Goal: Task Accomplishment & Management: Use online tool/utility

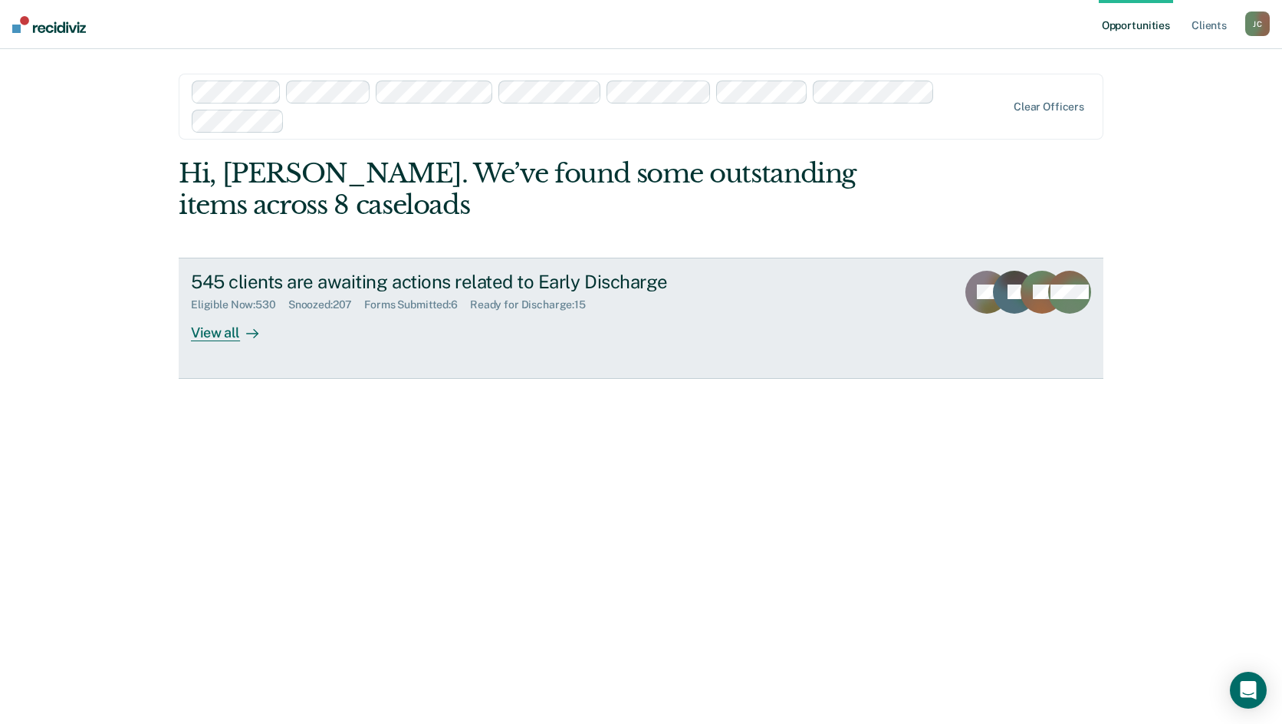
click at [340, 299] on div "Snoozed : 207" at bounding box center [326, 304] width 77 height 13
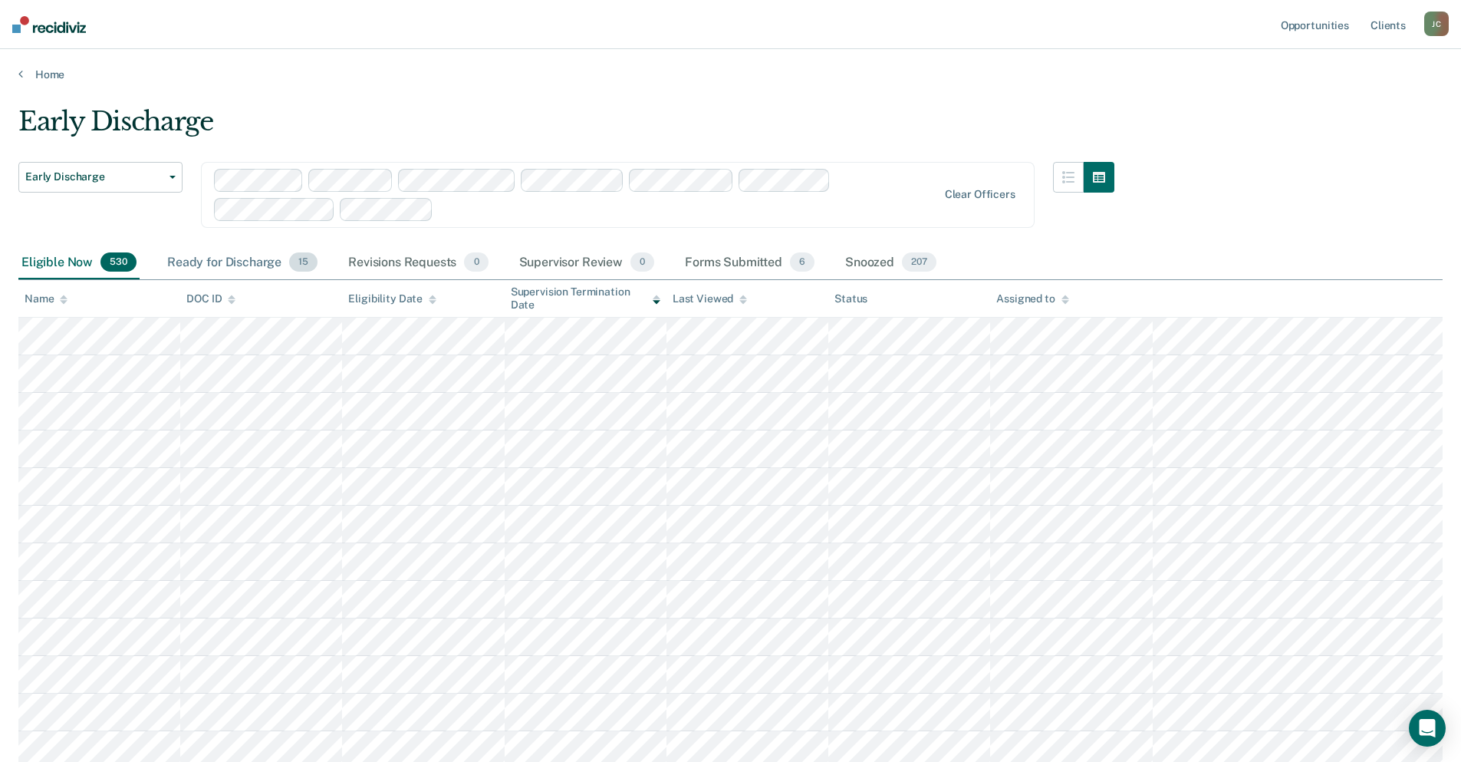
click at [220, 265] on div "Ready for Discharge 15" at bounding box center [242, 263] width 156 height 34
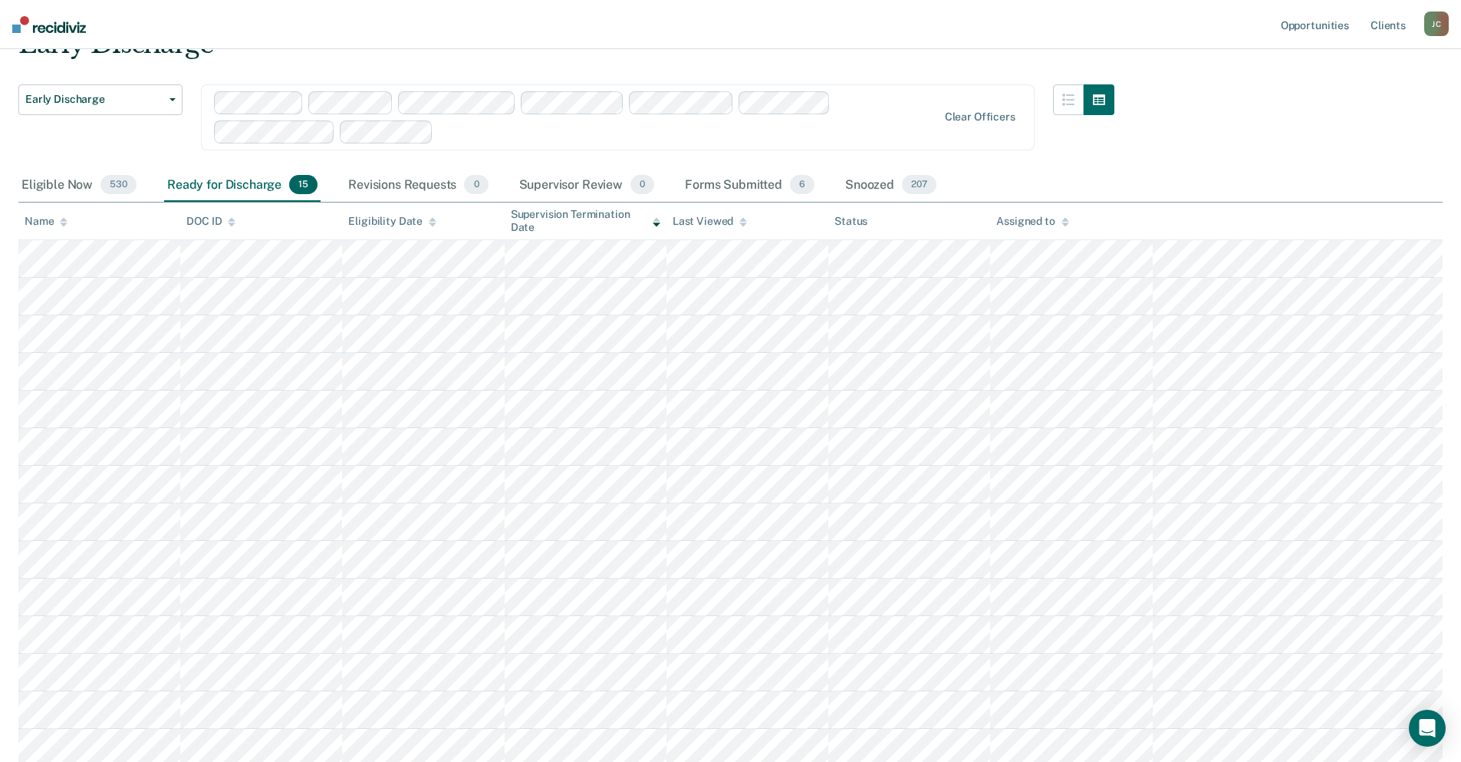
scroll to position [77, 0]
click at [745, 190] on div "Forms Submitted 6" at bounding box center [750, 186] width 136 height 34
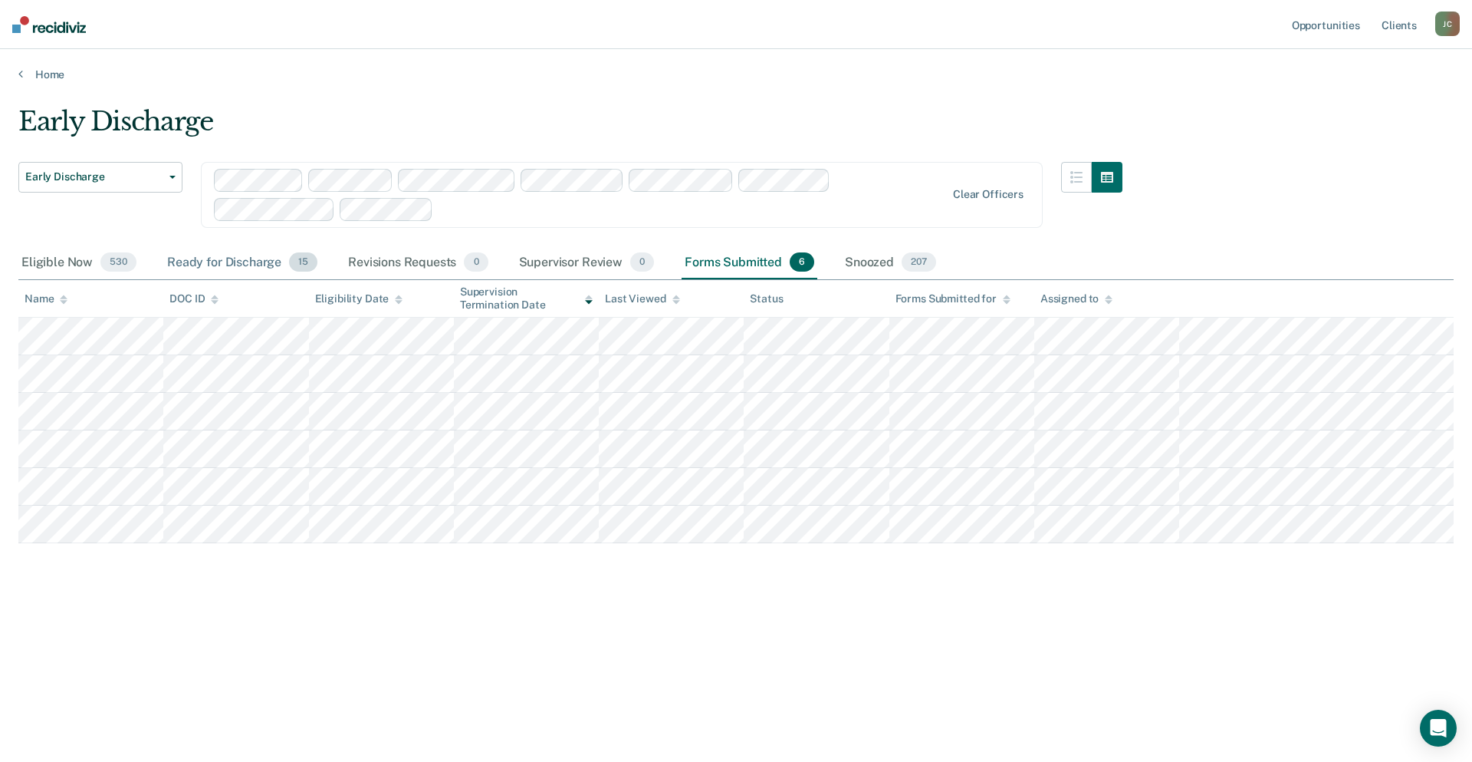
click at [242, 262] on div "Ready for Discharge 15" at bounding box center [242, 263] width 156 height 34
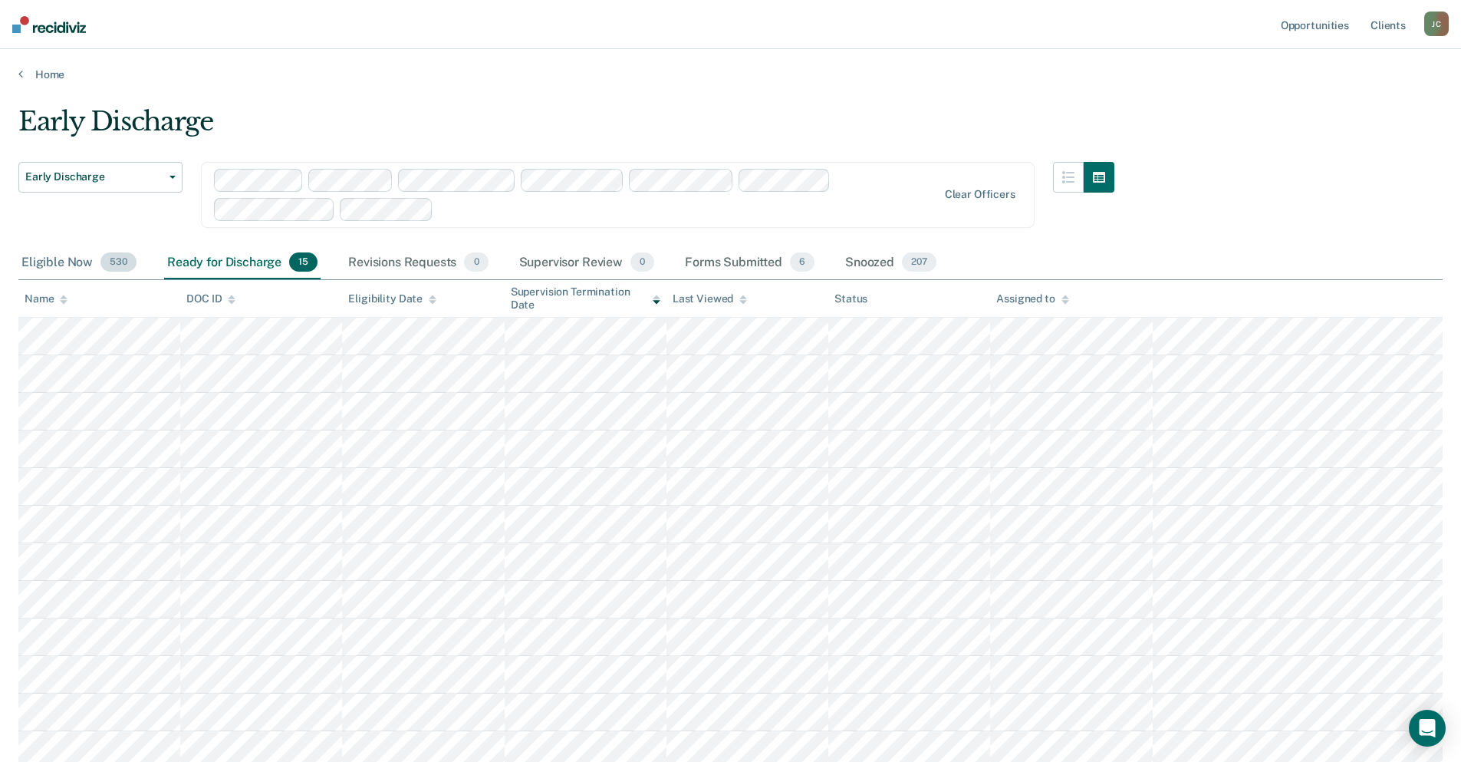
click at [44, 258] on div "Eligible Now 530" at bounding box center [78, 263] width 121 height 34
click at [594, 258] on div "Supervisor Review 0" at bounding box center [587, 263] width 142 height 34
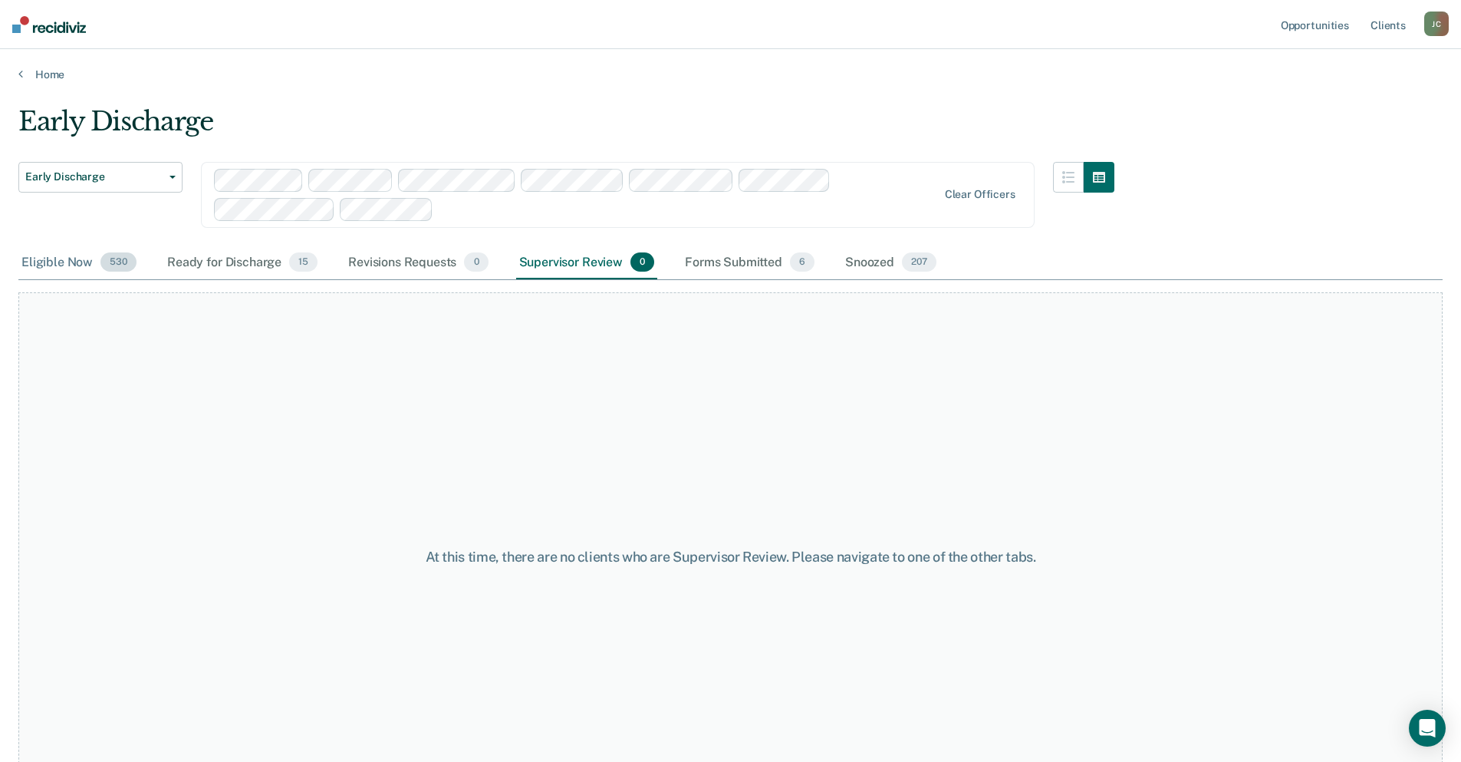
click at [51, 266] on div "Eligible Now 530" at bounding box center [78, 263] width 121 height 34
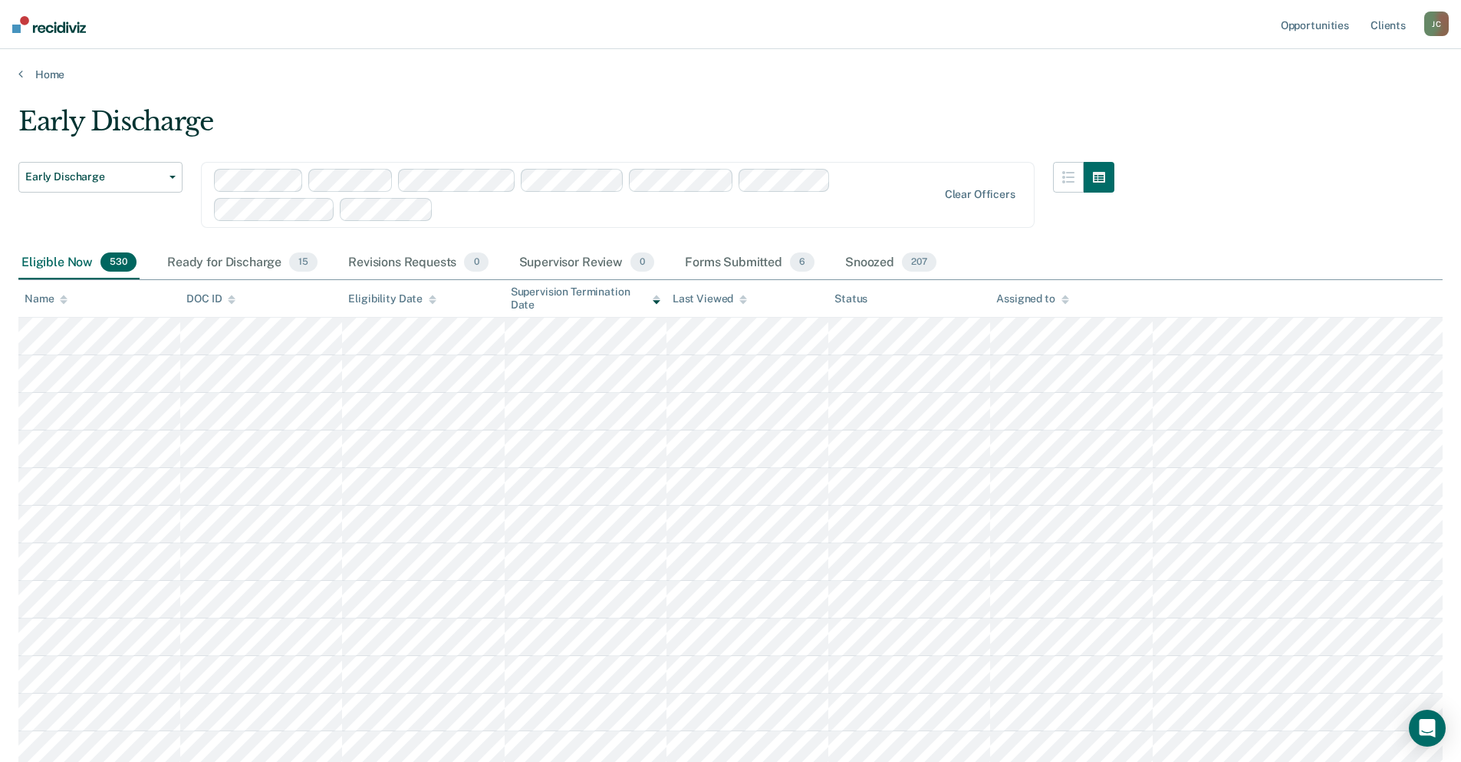
click at [1281, 33] on div "[PERSON_NAME]" at bounding box center [1436, 24] width 25 height 25
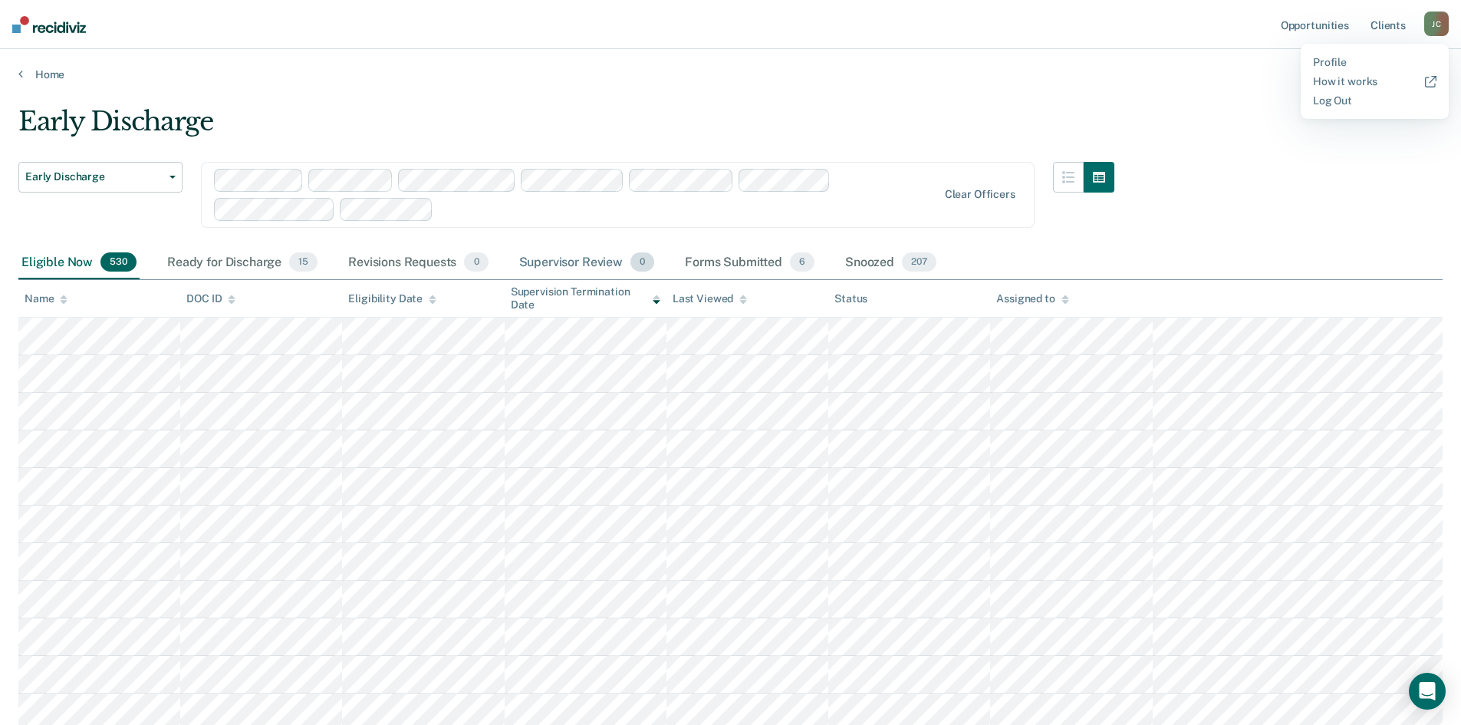
click at [586, 262] on div "Supervisor Review 0" at bounding box center [587, 263] width 142 height 34
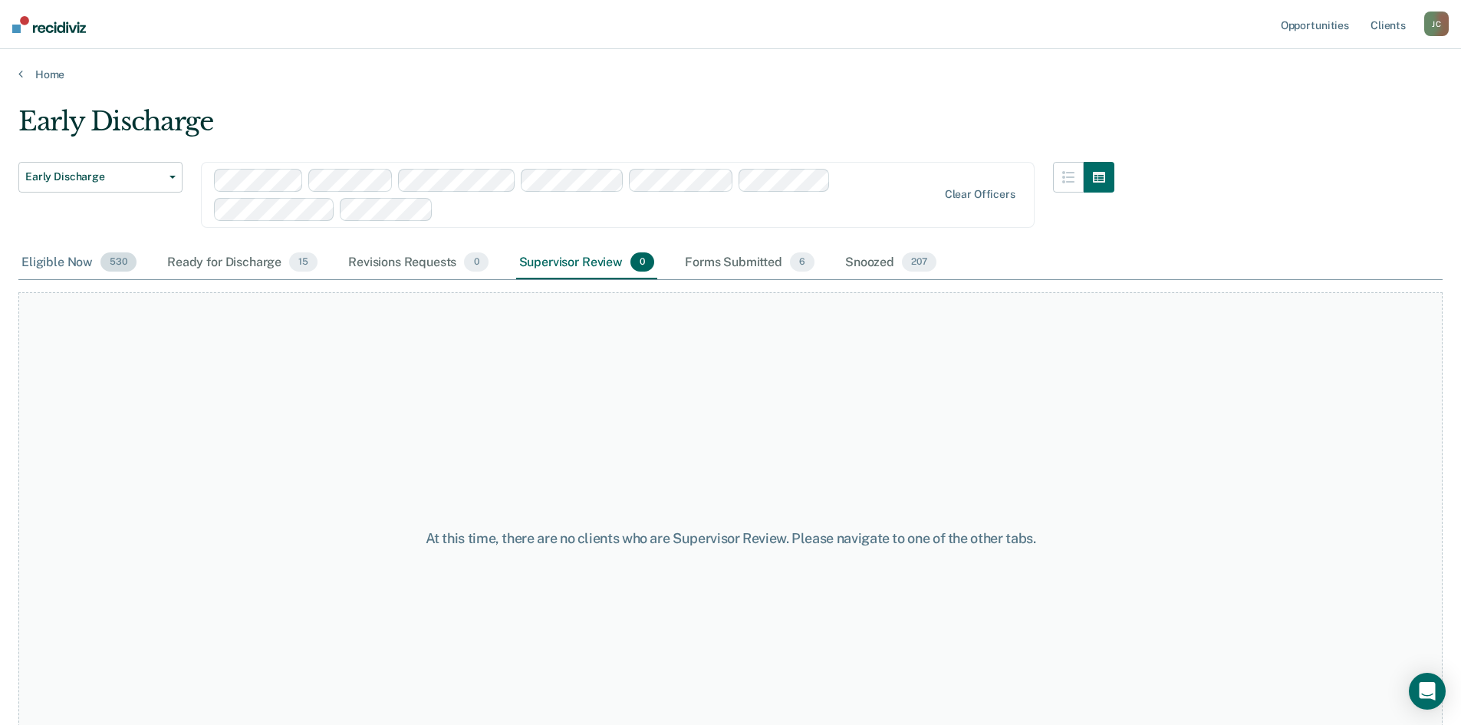
click at [73, 269] on div "Eligible Now 530" at bounding box center [78, 263] width 121 height 34
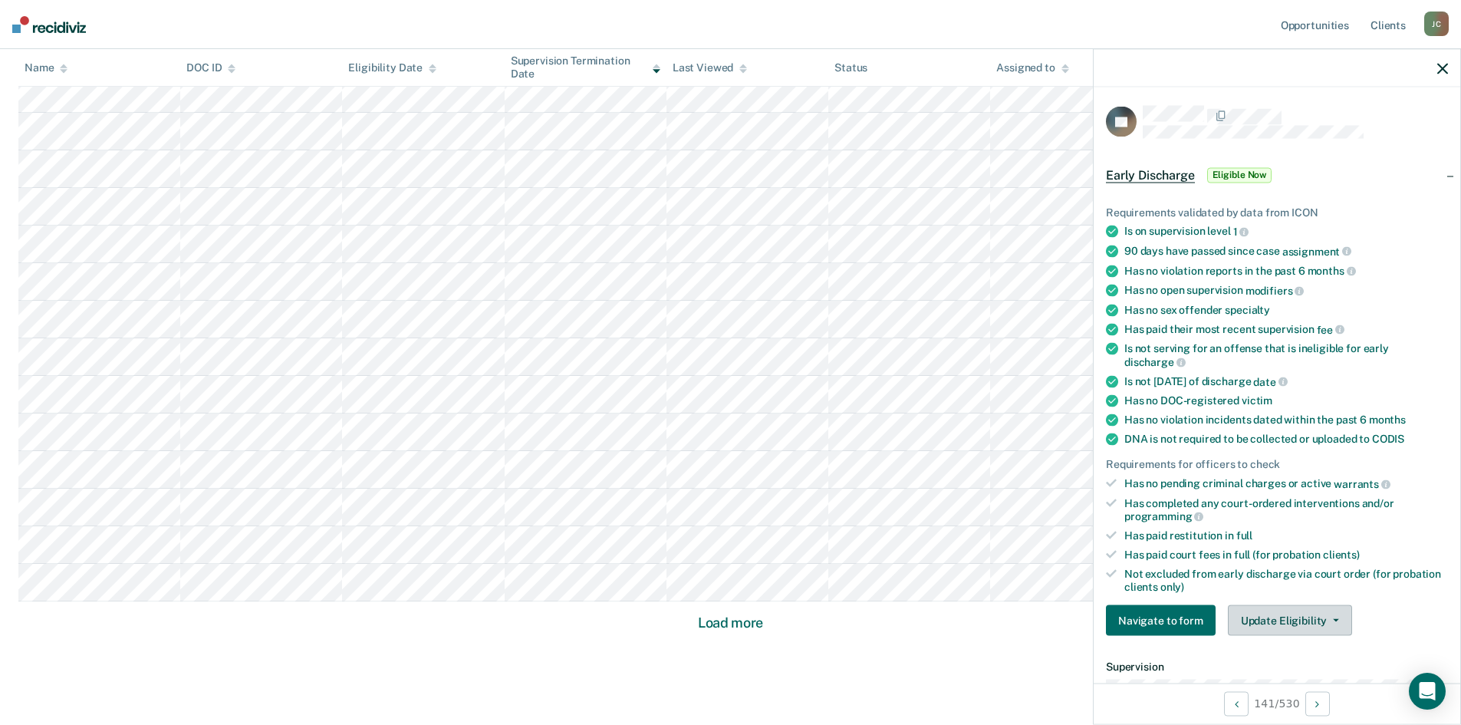
scroll to position [230, 0]
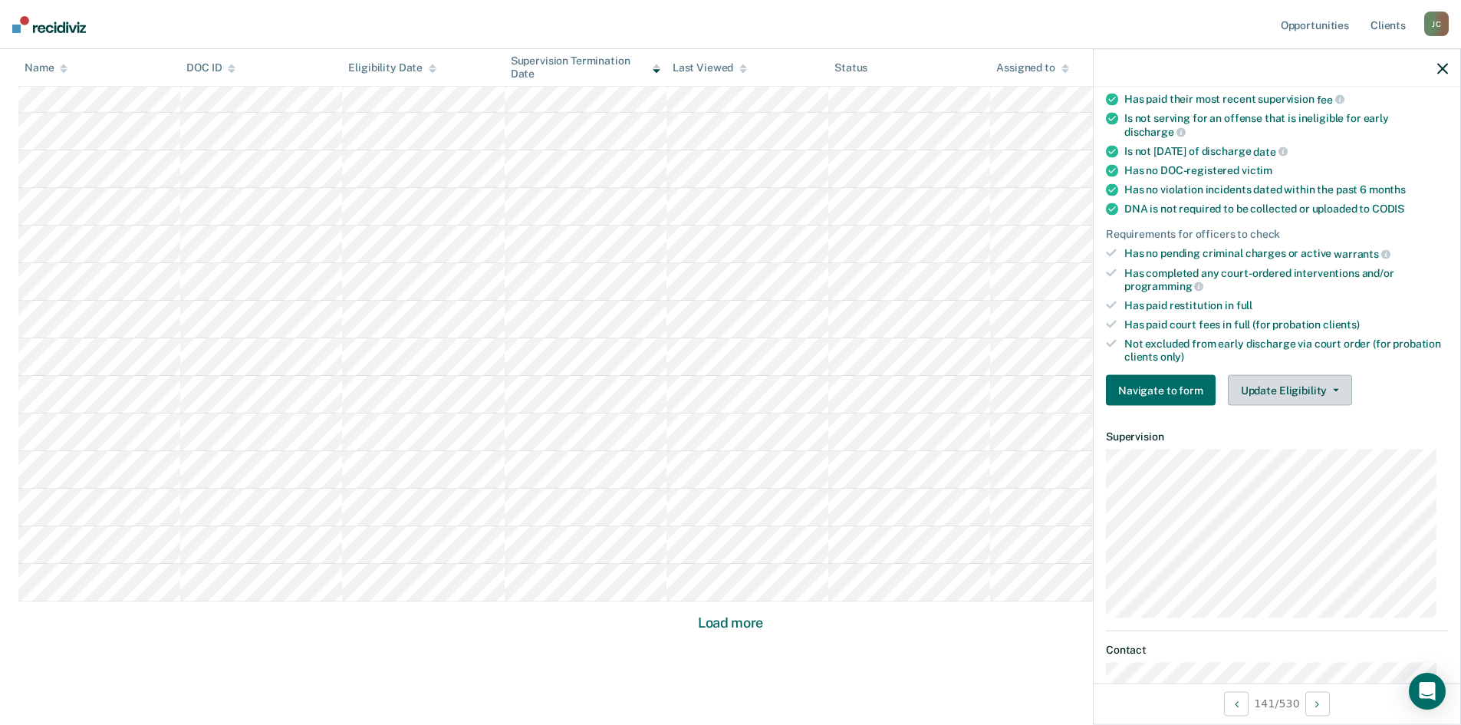
click at [1281, 395] on button "Update Eligibility" at bounding box center [1290, 390] width 124 height 31
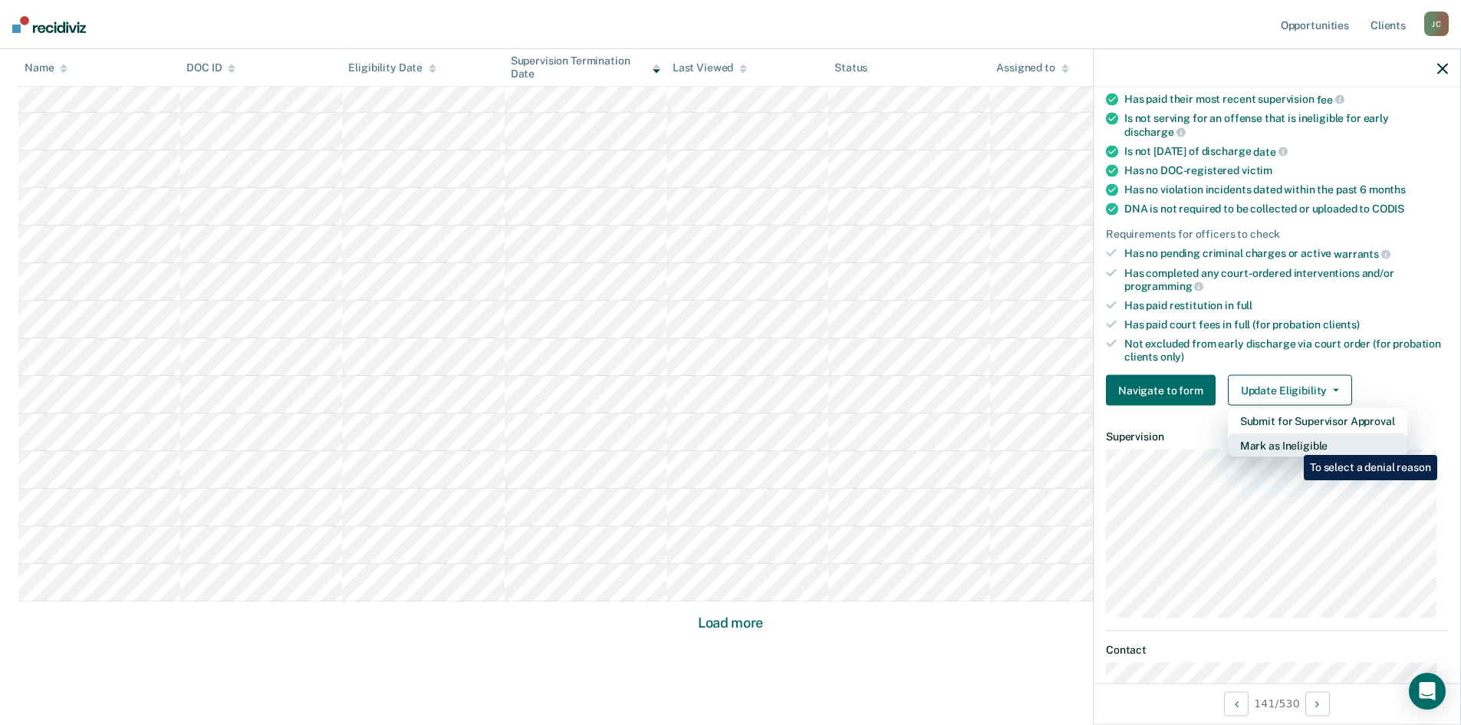
click at [1281, 443] on button "Mark as Ineligible" at bounding box center [1317, 445] width 179 height 25
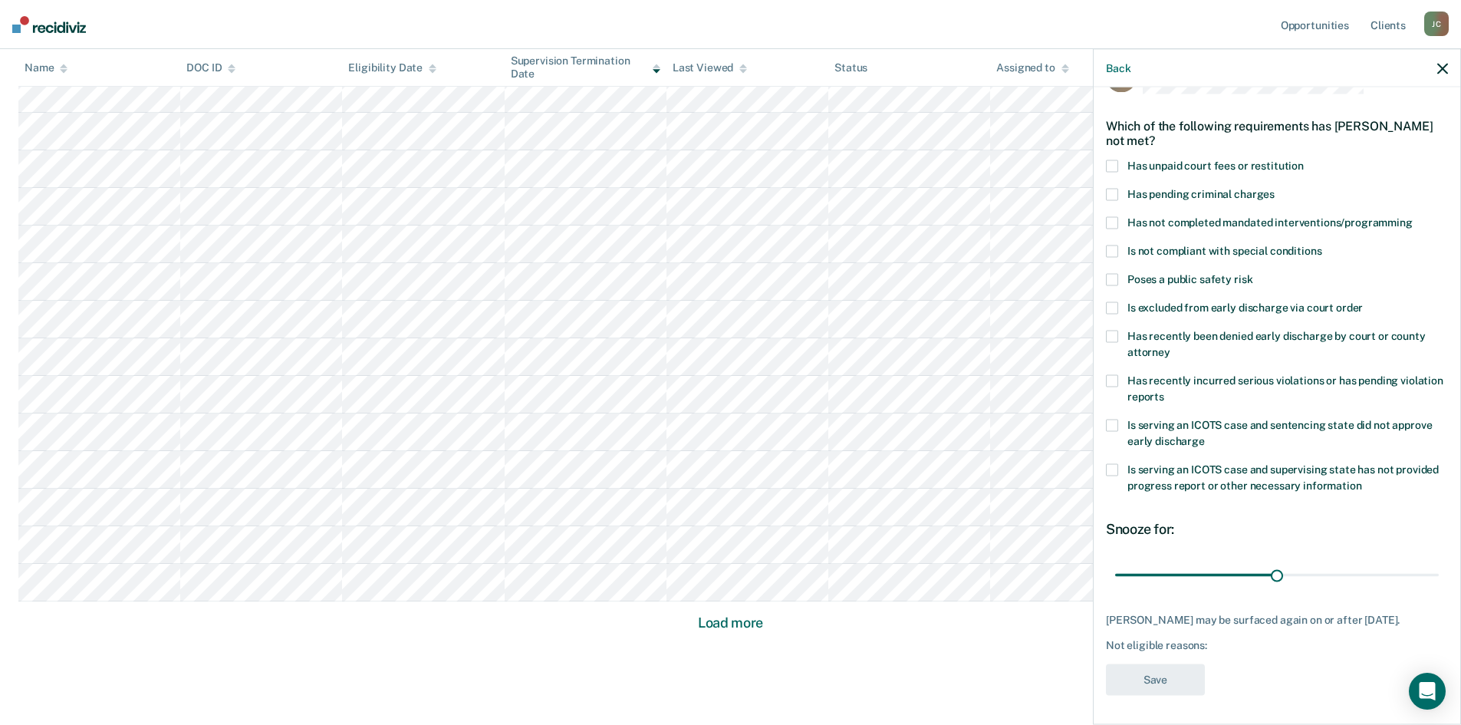
click at [1281, 71] on icon "button" at bounding box center [1442, 68] width 11 height 11
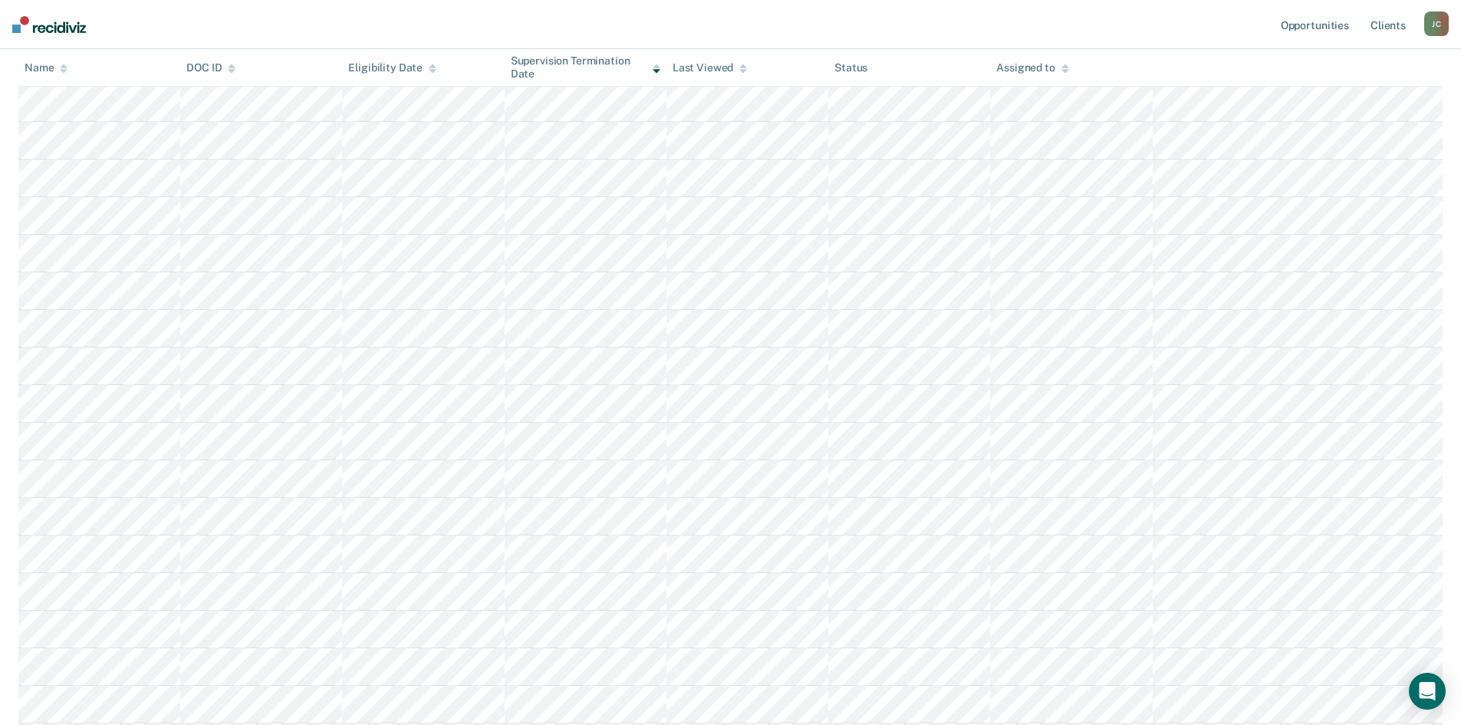
scroll to position [0, 0]
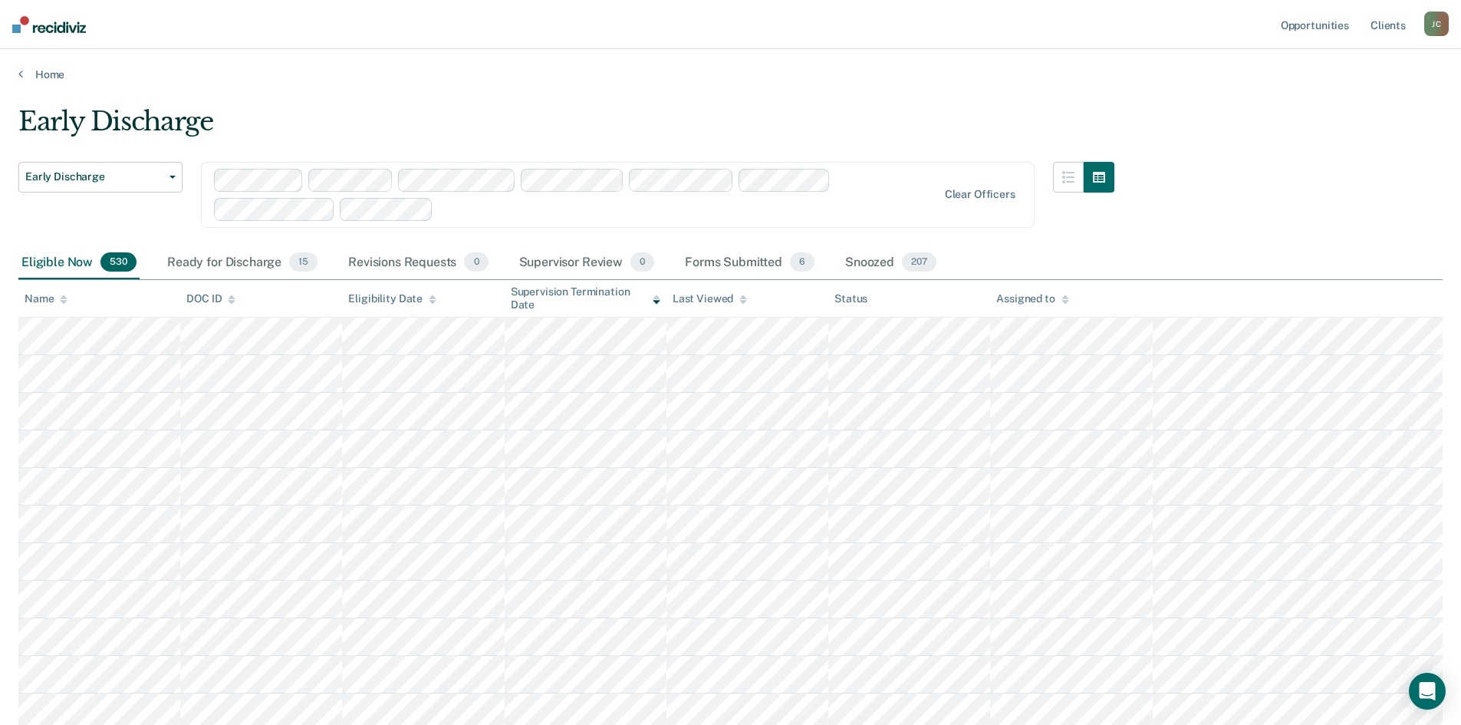
click at [545, 117] on div "Early Discharge" at bounding box center [566, 128] width 1096 height 44
